Goal: Navigation & Orientation: Go to known website

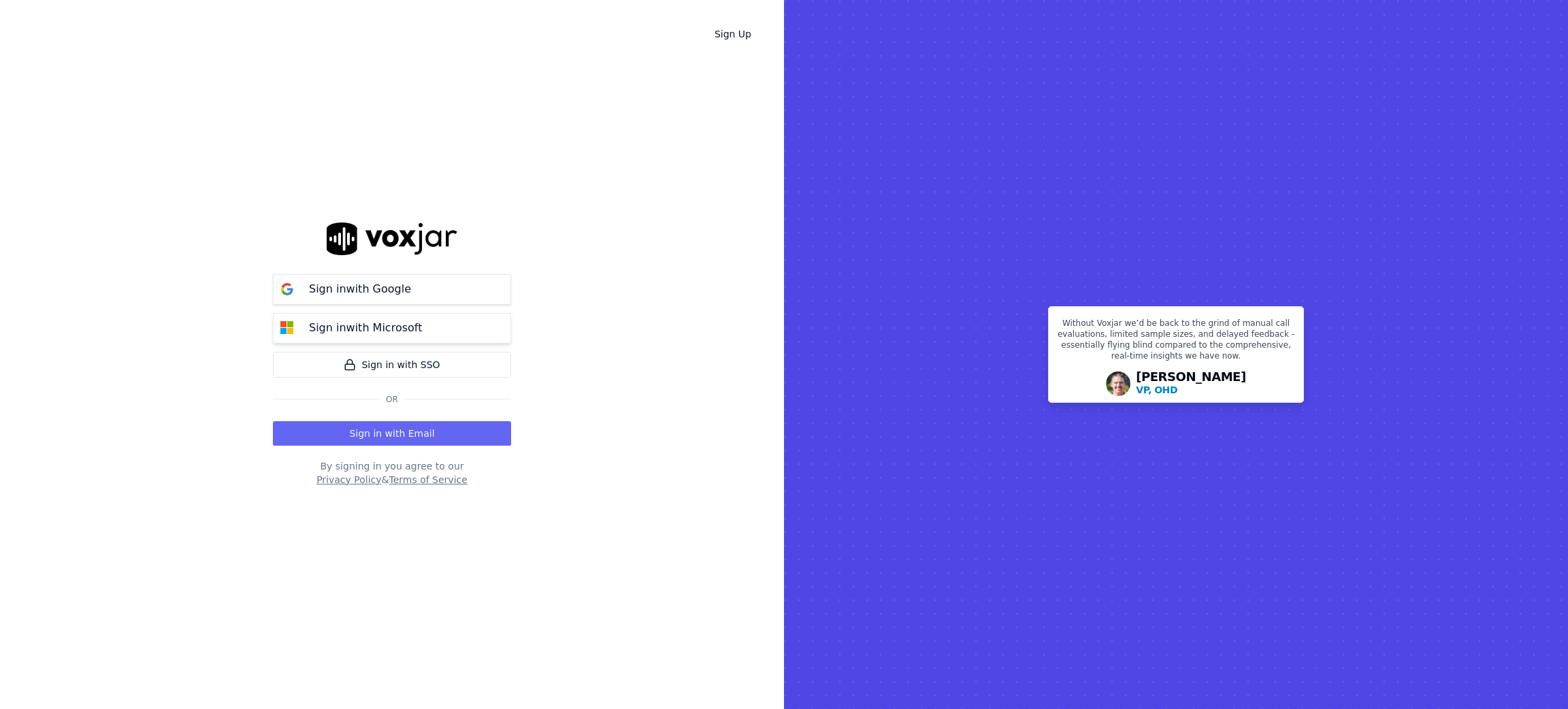
click at [380, 328] on p "Sign in with Microsoft" at bounding box center [365, 328] width 113 height 16
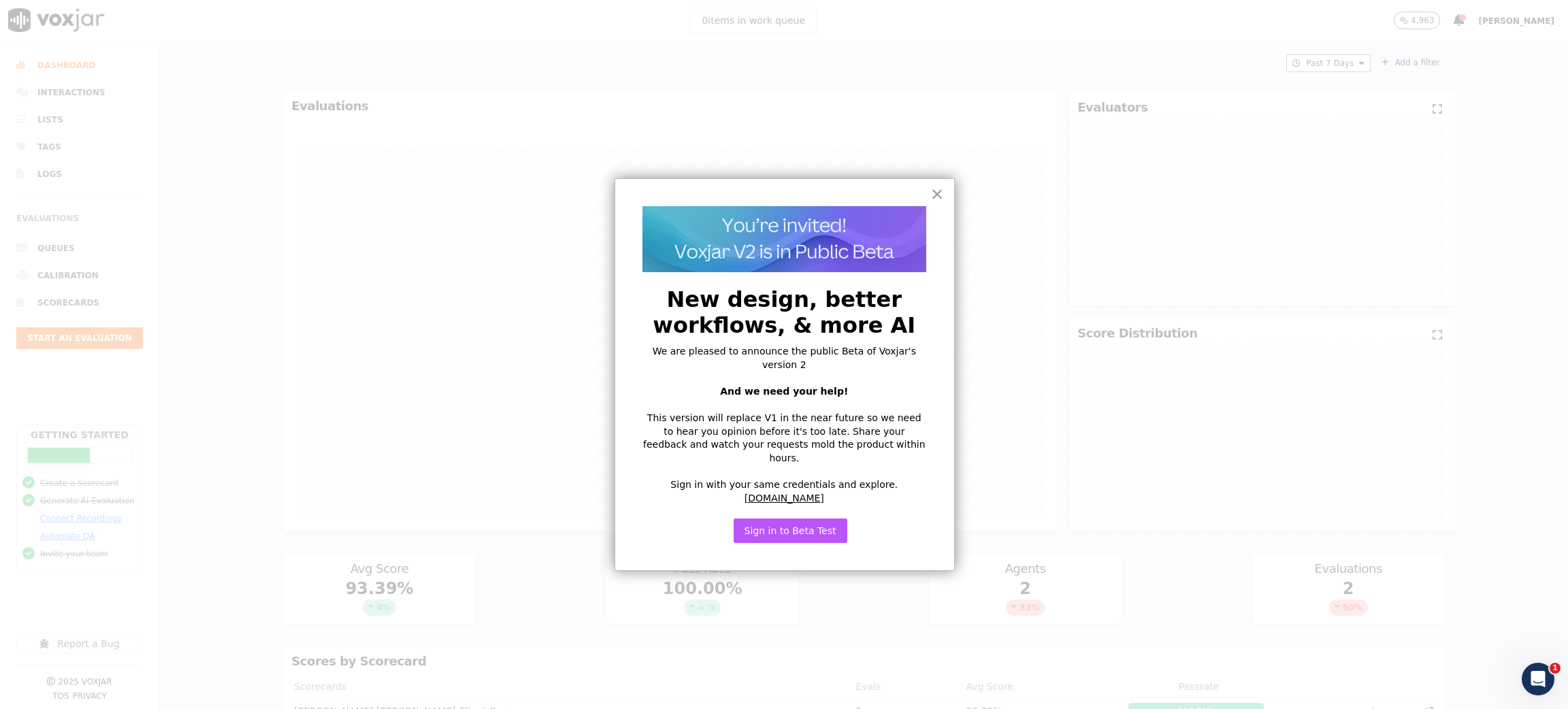
click at [798, 519] on button "Sign in to Beta Test" at bounding box center [791, 531] width 114 height 25
